Goal: Information Seeking & Learning: Learn about a topic

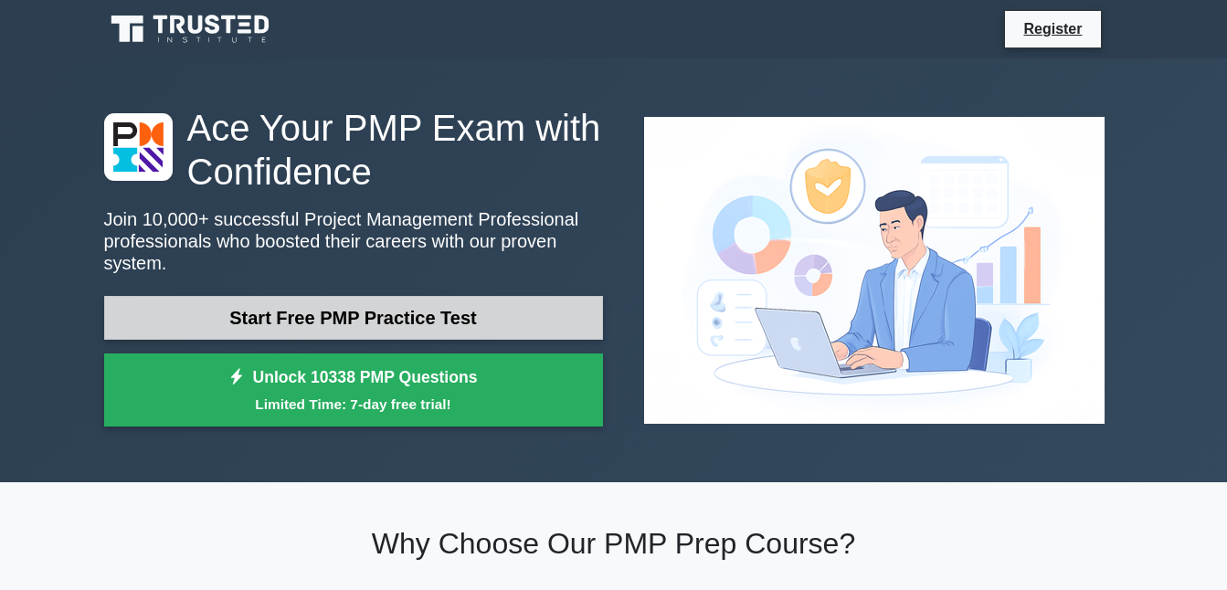
click at [360, 304] on link "Start Free PMP Practice Test" at bounding box center [353, 318] width 499 height 44
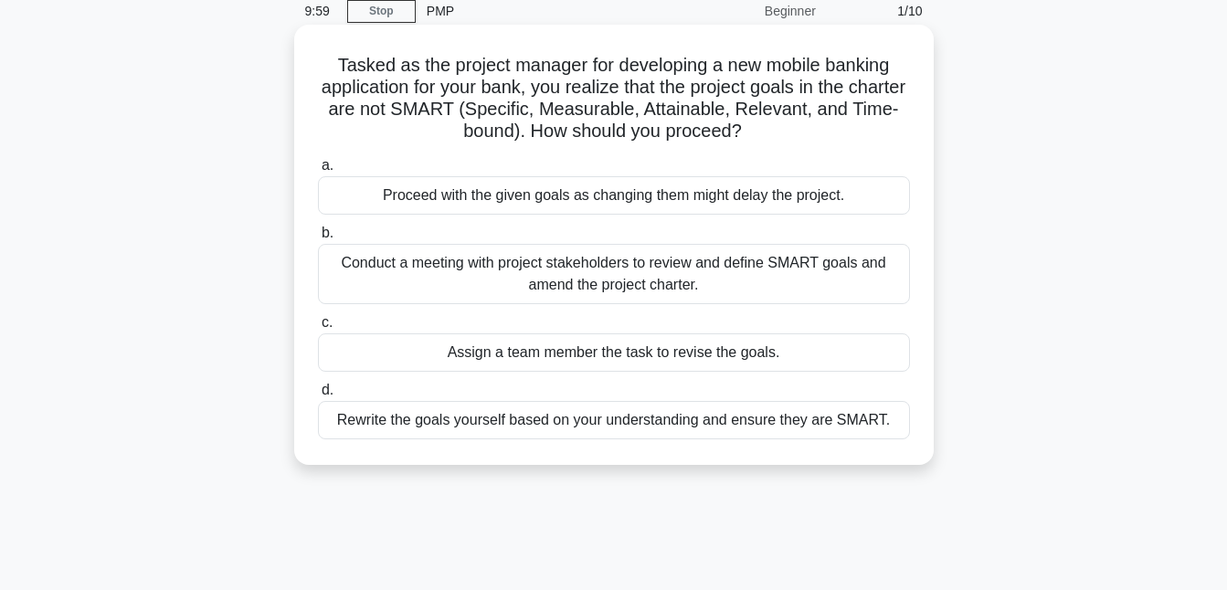
scroll to position [89, 0]
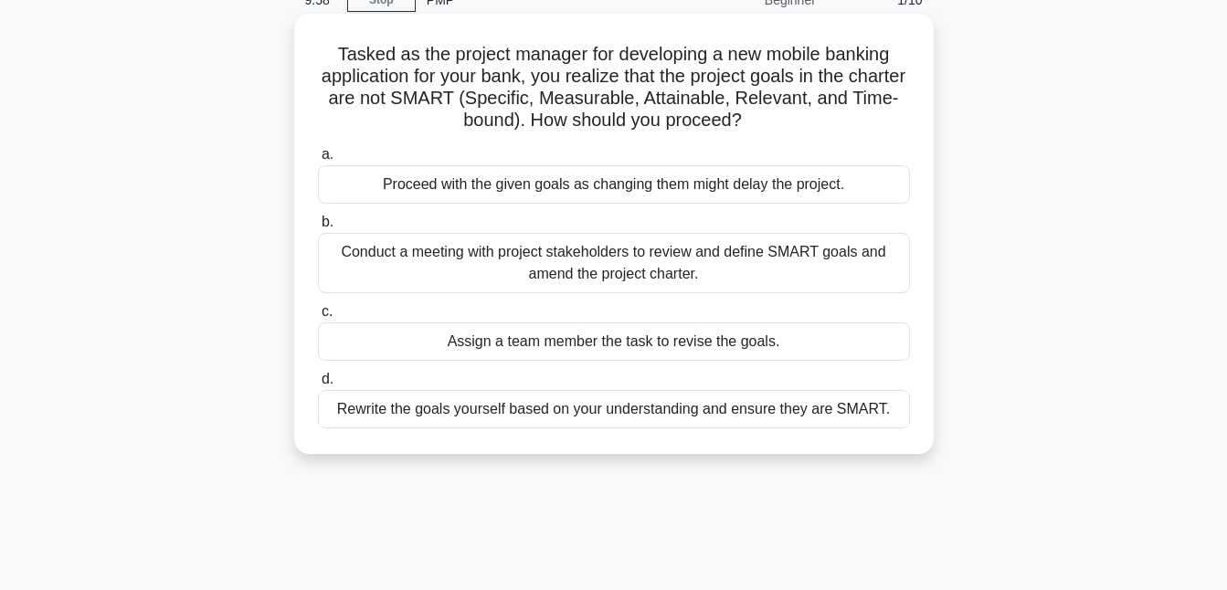
click at [406, 180] on div "Proceed with the given goals as changing them might delay the project." at bounding box center [614, 184] width 592 height 38
click at [318, 161] on input "a. Proceed with the given goals as changing them might delay the project." at bounding box center [318, 155] width 0 height 12
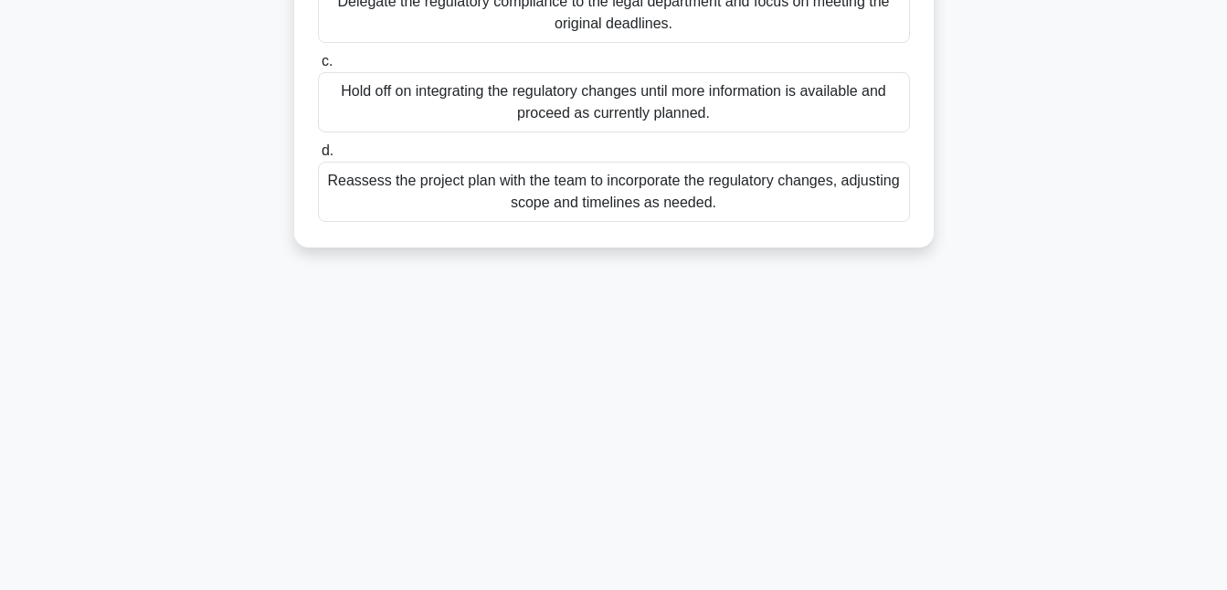
scroll to position [396, 0]
